Goal: Navigation & Orientation: Go to known website

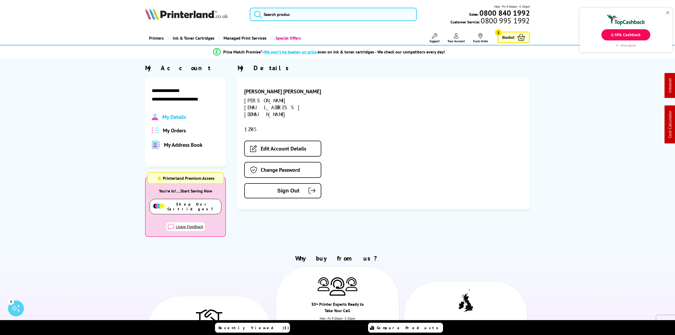
click at [190, 15] on img at bounding box center [186, 14] width 83 height 12
